Goal: Use online tool/utility: Utilize a website feature to perform a specific function

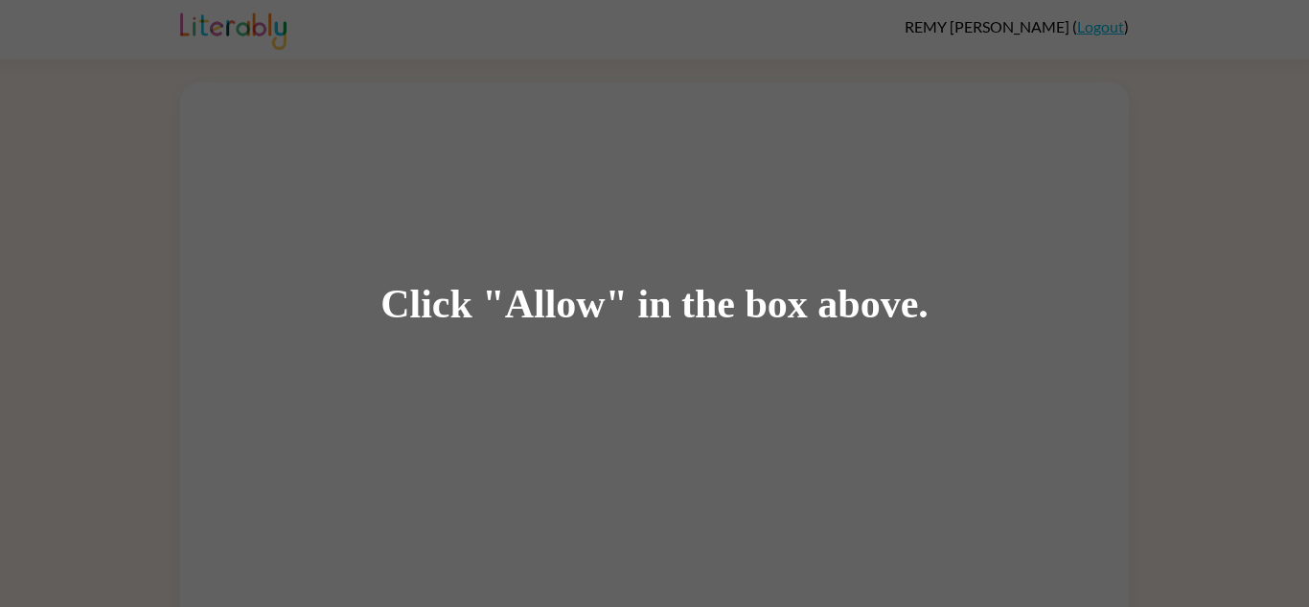
click at [562, 492] on div "Click "Allow" in the box above." at bounding box center [654, 303] width 1309 height 607
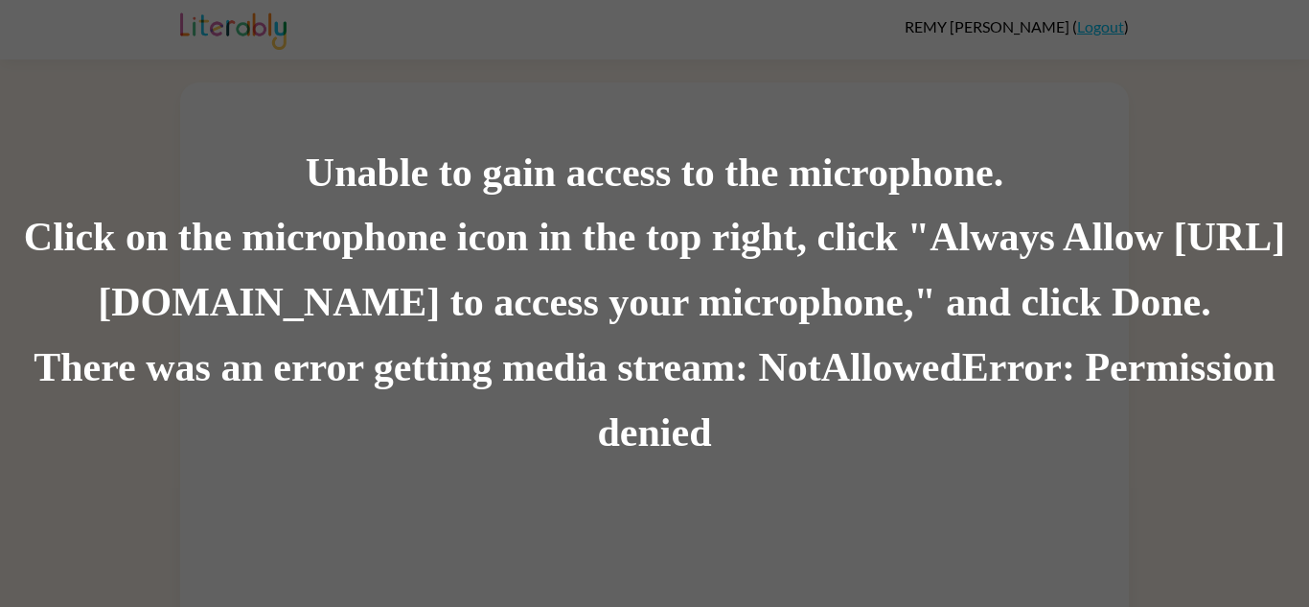
click at [678, 249] on div "Click on the microphone icon in the top right, click "Always Allow [URL][DOMAIN…" at bounding box center [654, 271] width 1309 height 130
click at [639, 324] on div "Click on the microphone icon in the top right, click "Always Allow [URL][DOMAIN…" at bounding box center [654, 271] width 1309 height 130
click at [655, 332] on div "Click on the microphone icon in the top right, click "Always Allow [URL][DOMAIN…" at bounding box center [654, 271] width 1309 height 130
click at [993, 21] on div "Unable to gain access to the microphone. Click on the microphone icon in the to…" at bounding box center [654, 303] width 1309 height 607
click at [681, 316] on div "Click on the microphone icon in the top right, click "Always Allow [URL][DOMAIN…" at bounding box center [654, 271] width 1309 height 130
